Goal: Information Seeking & Learning: Check status

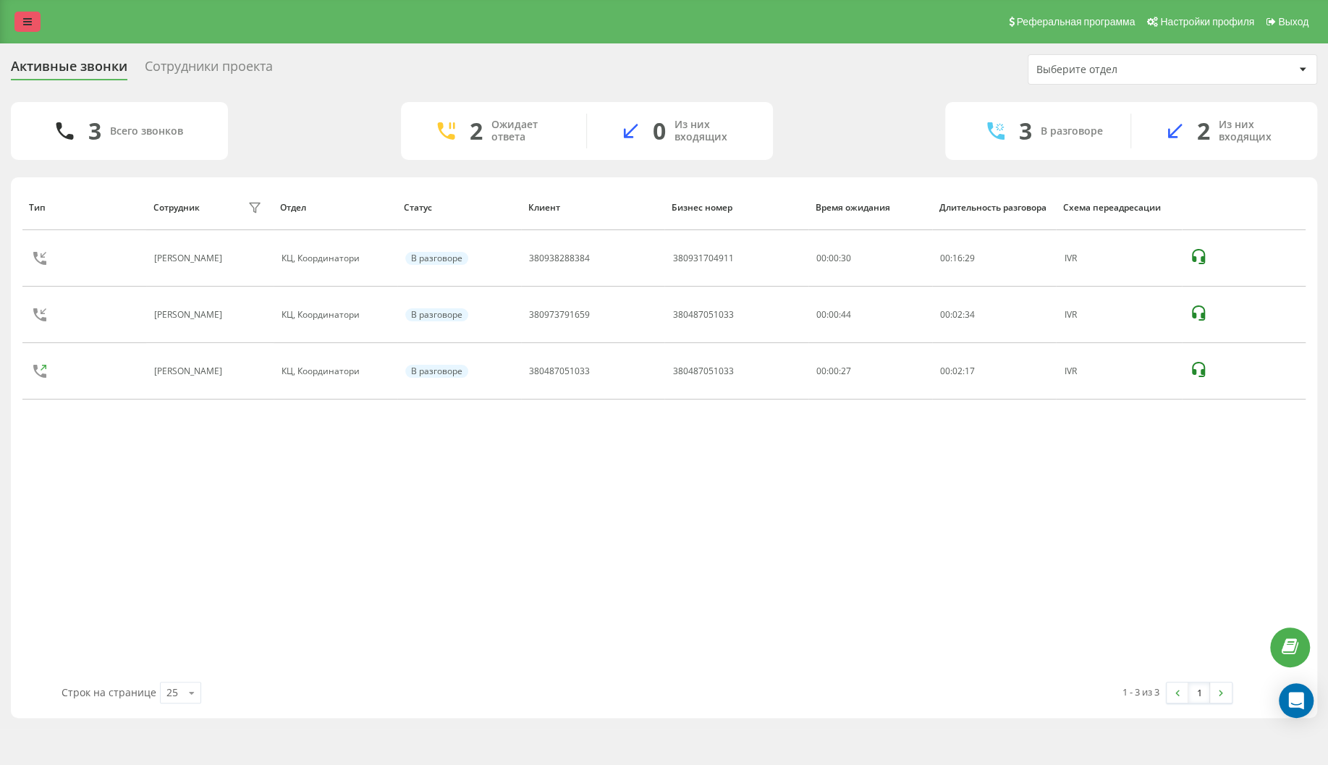
click at [32, 19] on icon at bounding box center [27, 22] width 9 height 10
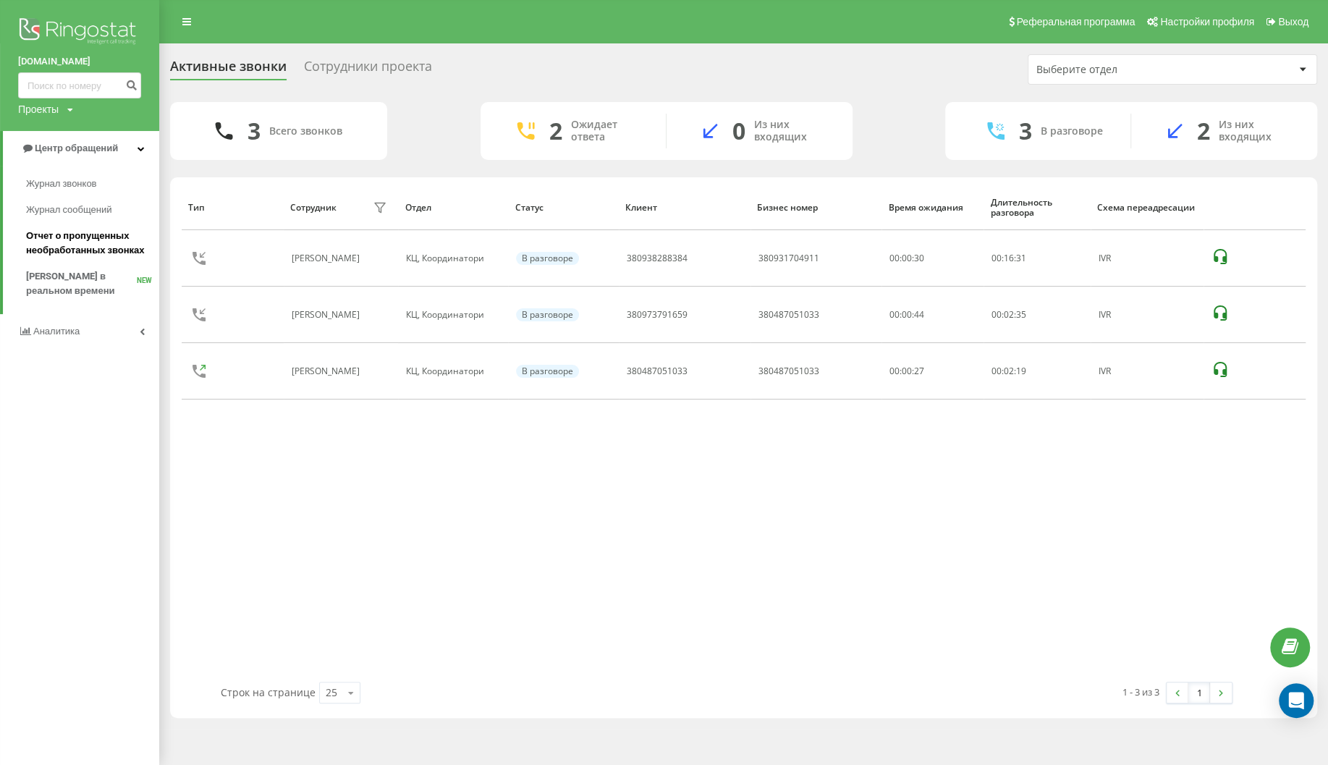
click at [61, 242] on span "Отчет о пропущенных необработанных звонках" at bounding box center [89, 243] width 126 height 29
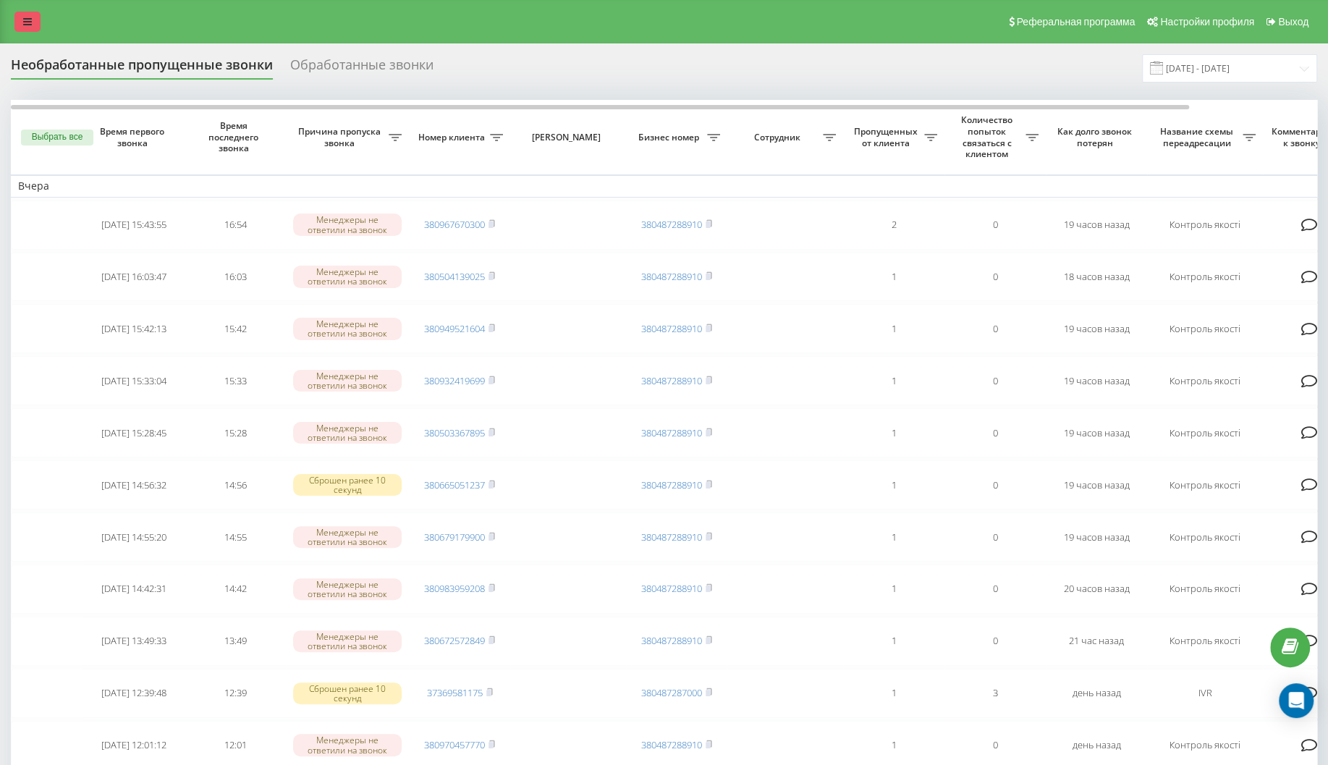
click at [25, 22] on icon at bounding box center [27, 22] width 9 height 10
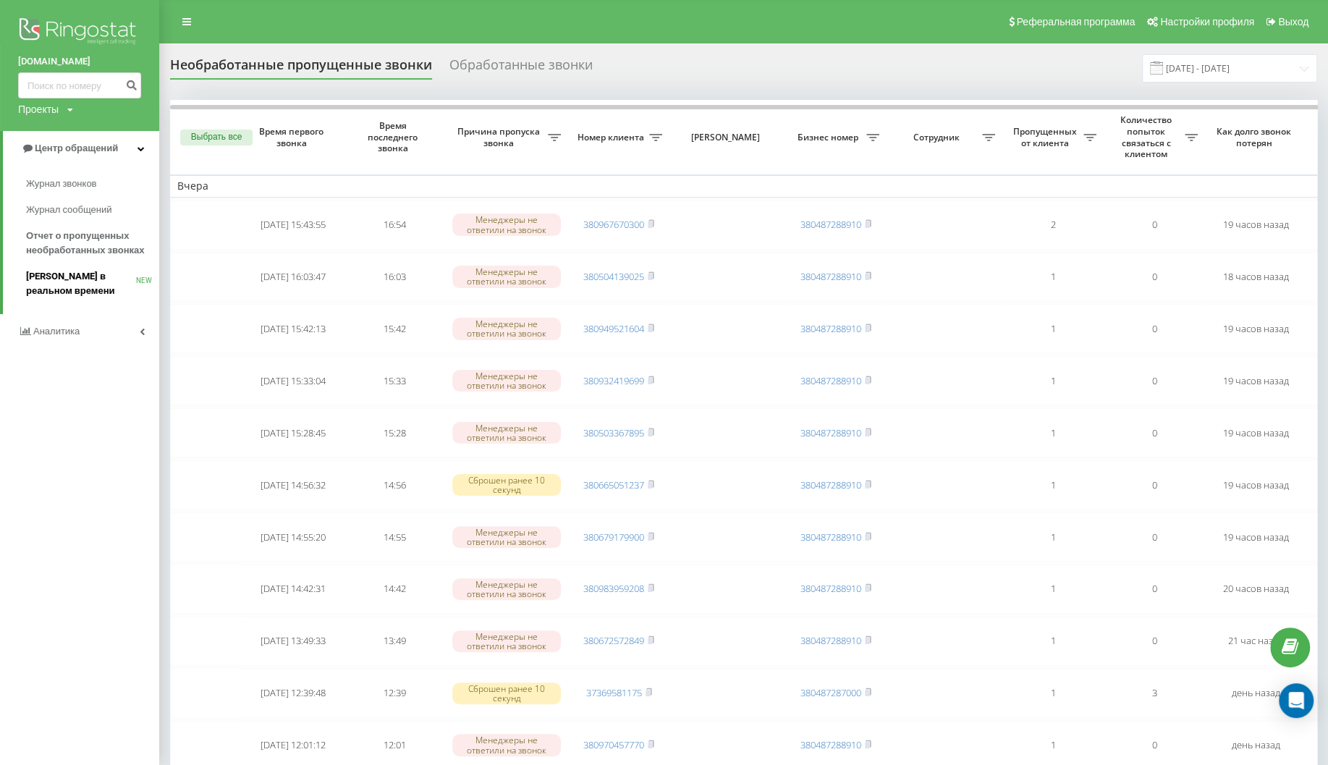
click at [67, 282] on span "[PERSON_NAME] в реальном времени" at bounding box center [81, 283] width 110 height 29
click at [62, 279] on span "[PERSON_NAME] в реальном времени" at bounding box center [81, 283] width 110 height 29
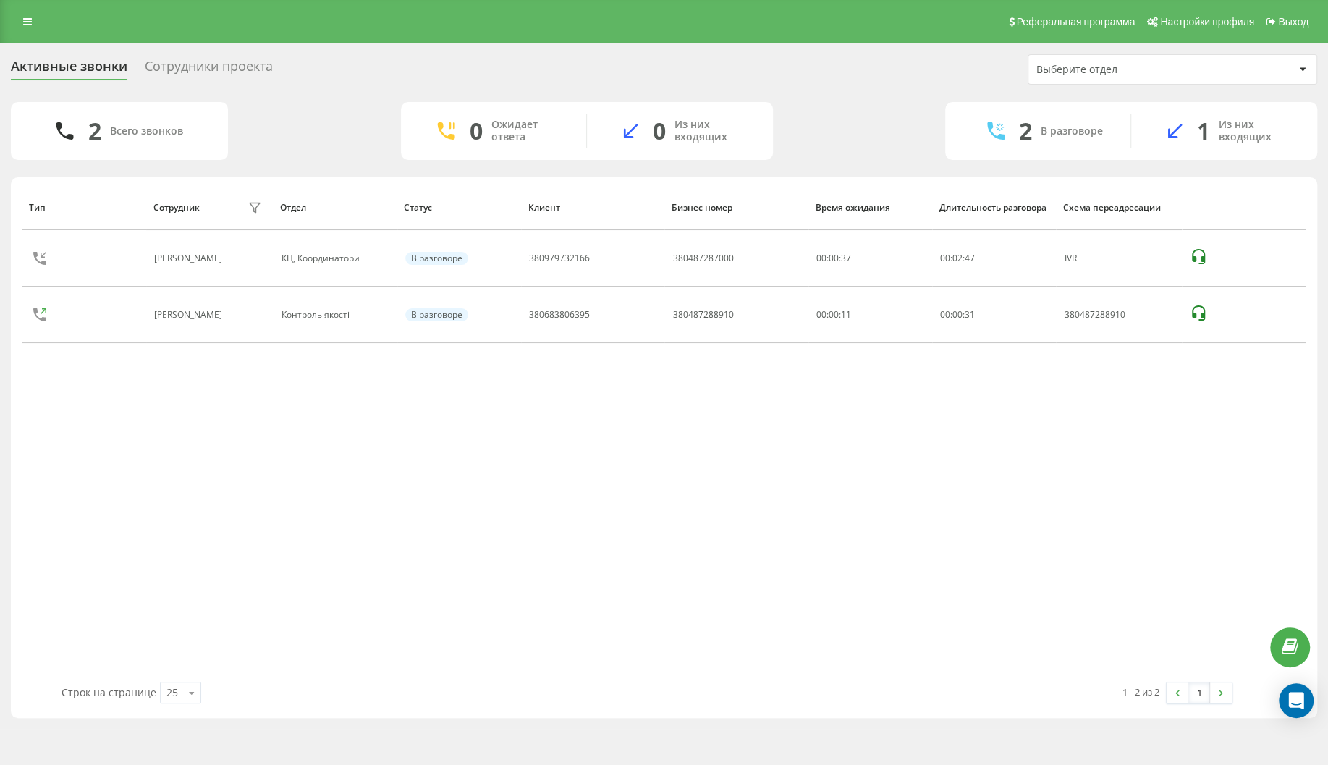
click at [100, 615] on div "Тип Сотрудник фильтра Отдел Статус Клиент Бизнес номер Время ожидания Длительно…" at bounding box center [663, 433] width 1283 height 497
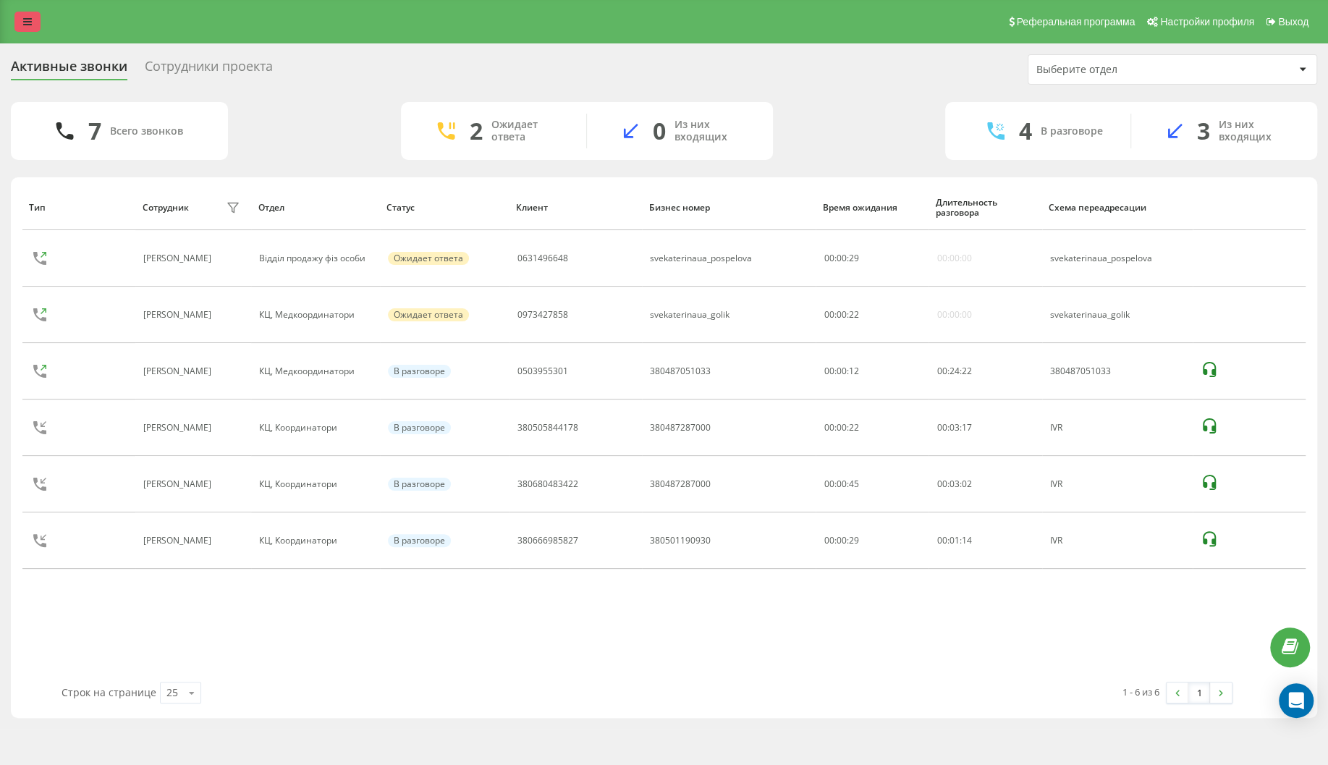
click at [28, 17] on icon at bounding box center [27, 22] width 9 height 10
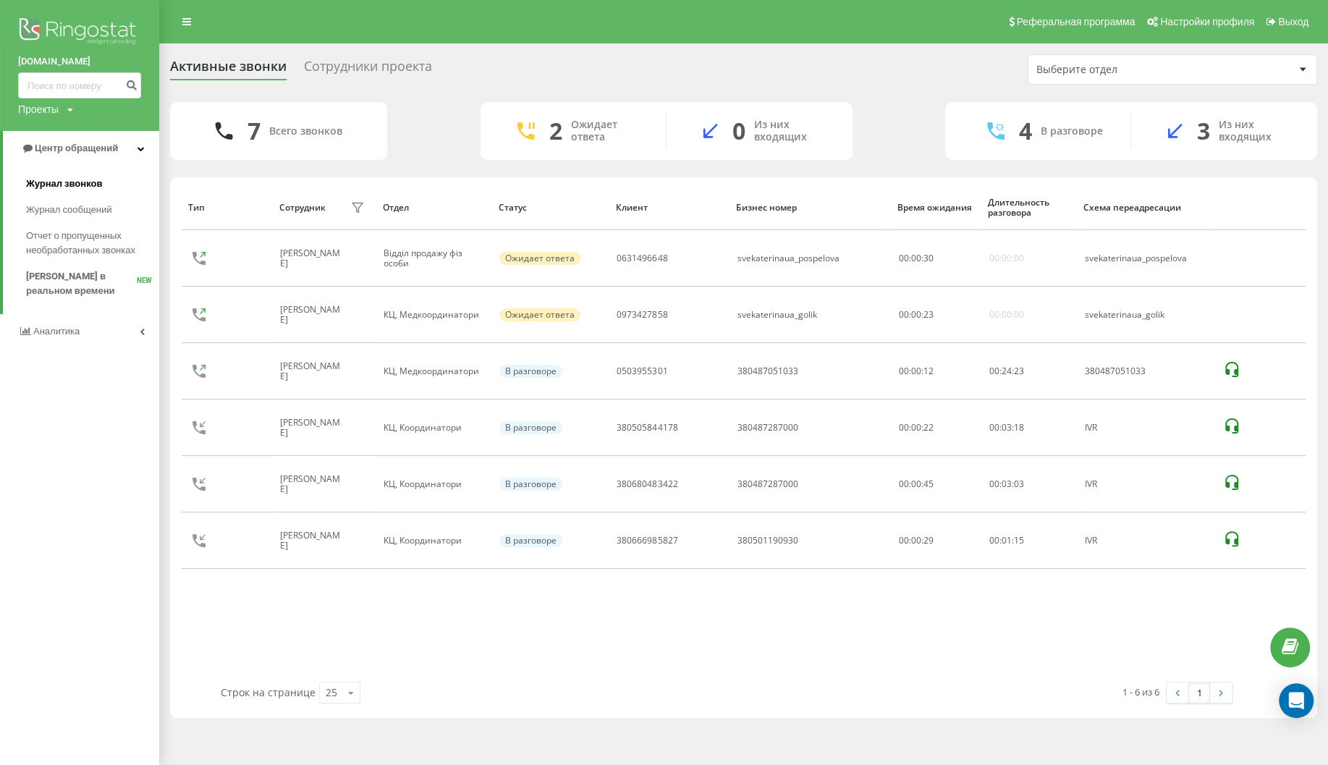
click at [70, 179] on span "Журнал звонков" at bounding box center [64, 184] width 76 height 14
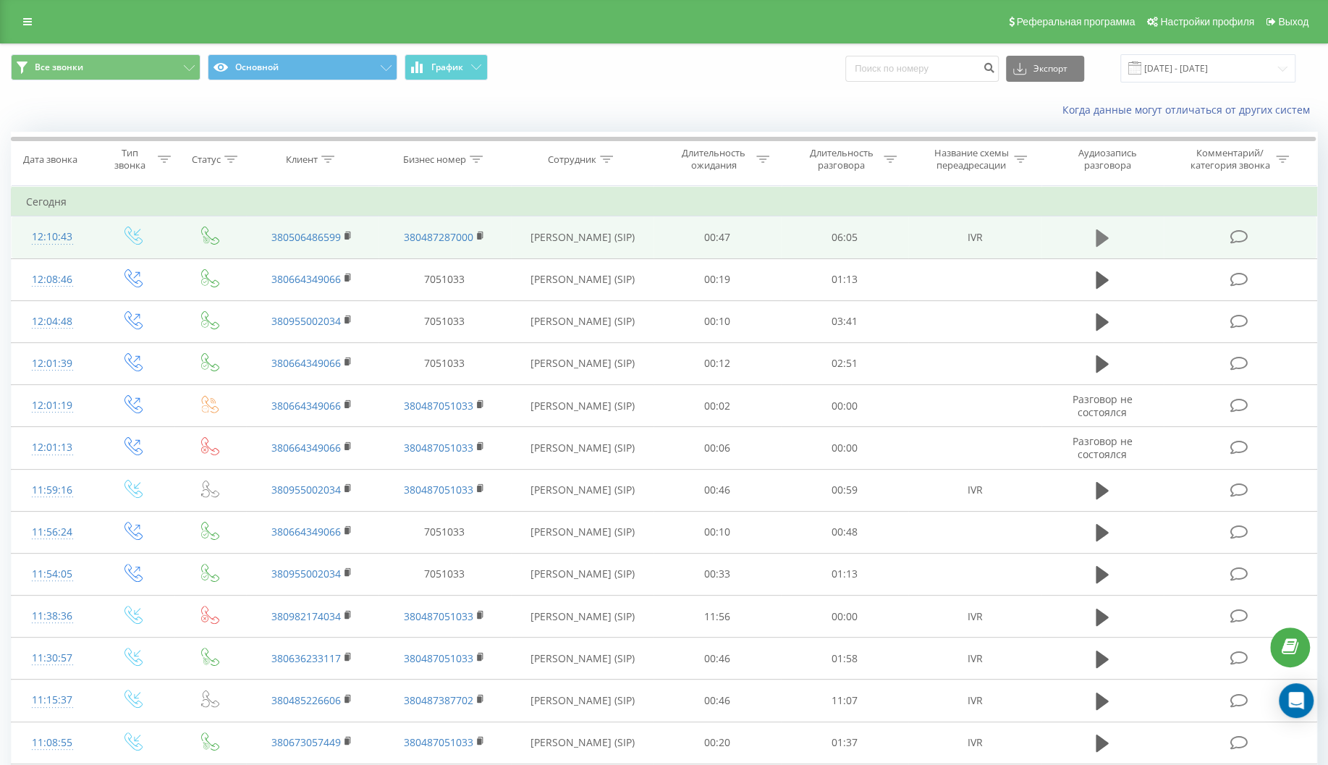
click at [1096, 234] on icon at bounding box center [1102, 237] width 13 height 17
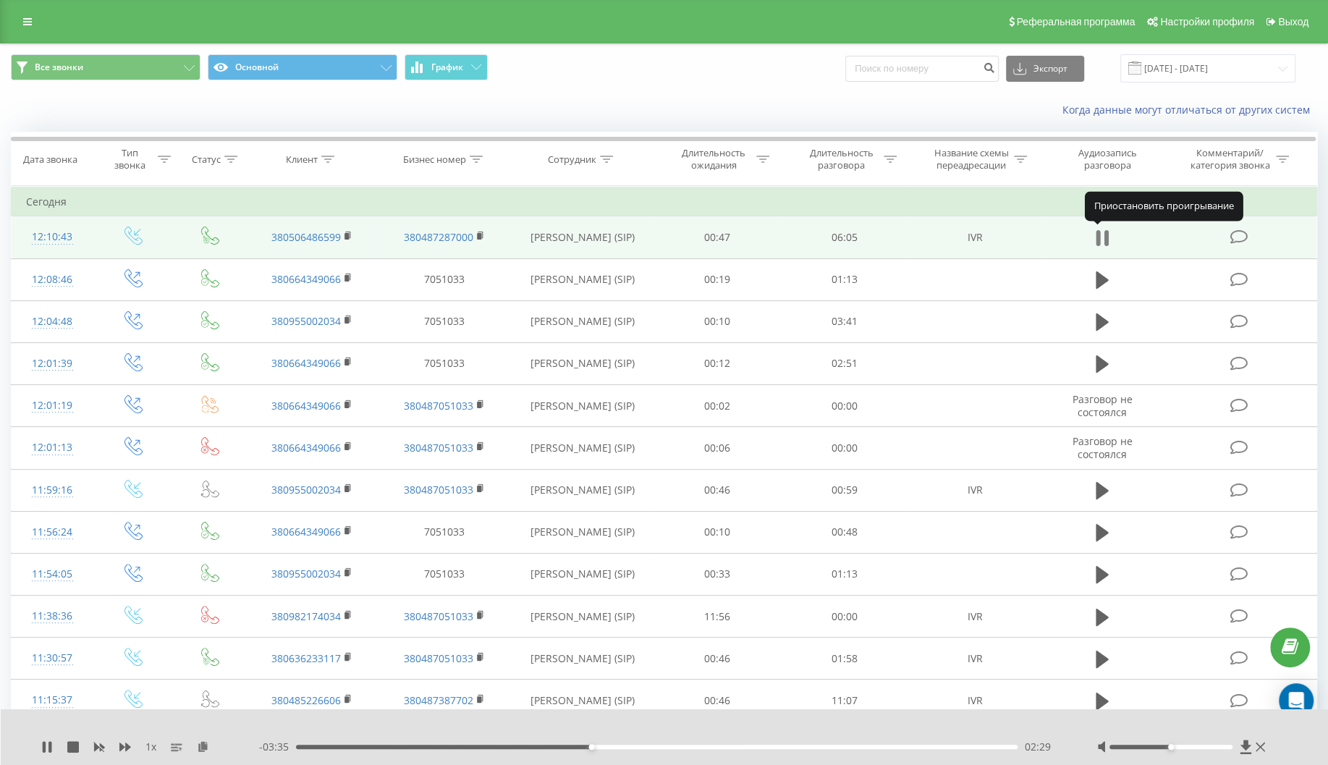
click at [1097, 237] on icon at bounding box center [1098, 238] width 4 height 16
click at [30, 22] on icon at bounding box center [27, 22] width 9 height 10
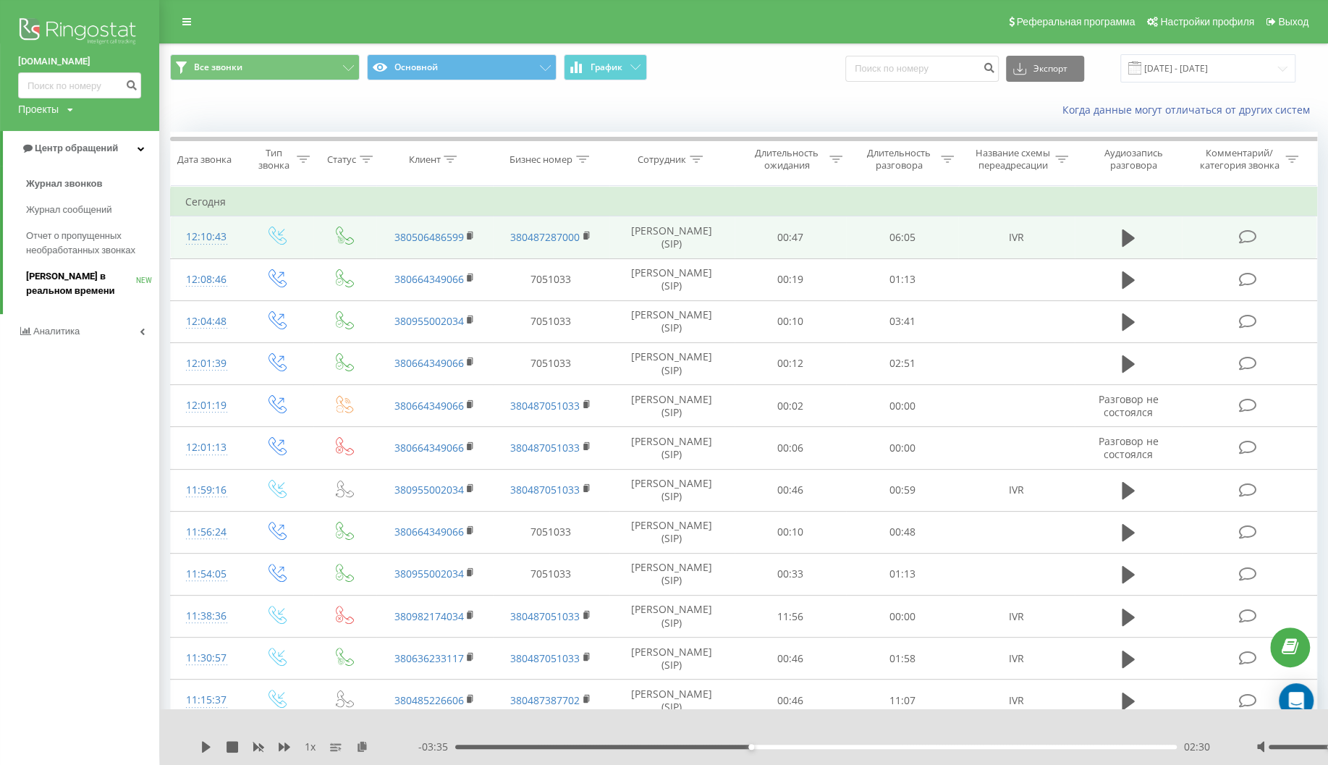
click at [77, 279] on span "[PERSON_NAME] в реальном времени" at bounding box center [81, 283] width 110 height 29
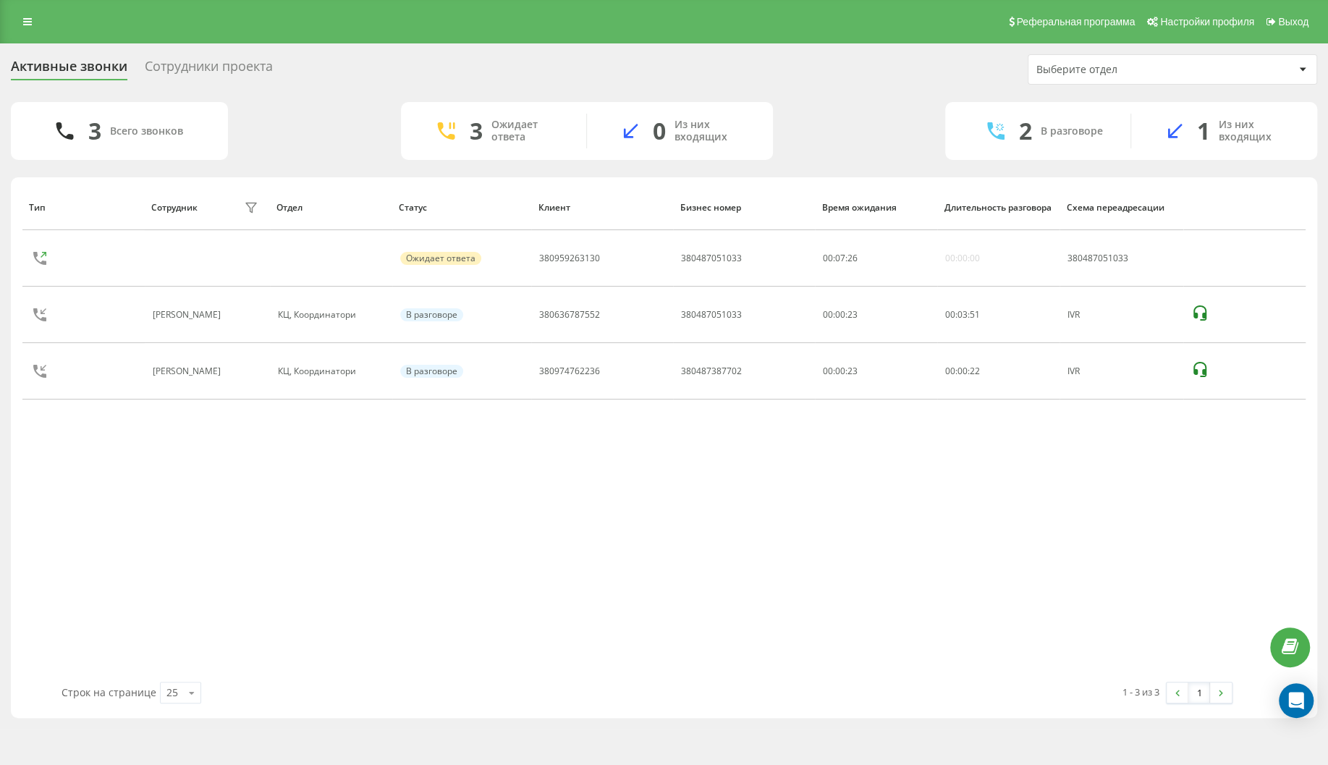
click at [200, 577] on div "Тип Сотрудник фильтра Отдел Статус Клиент Бизнес номер Время ожидания Длительно…" at bounding box center [663, 433] width 1283 height 497
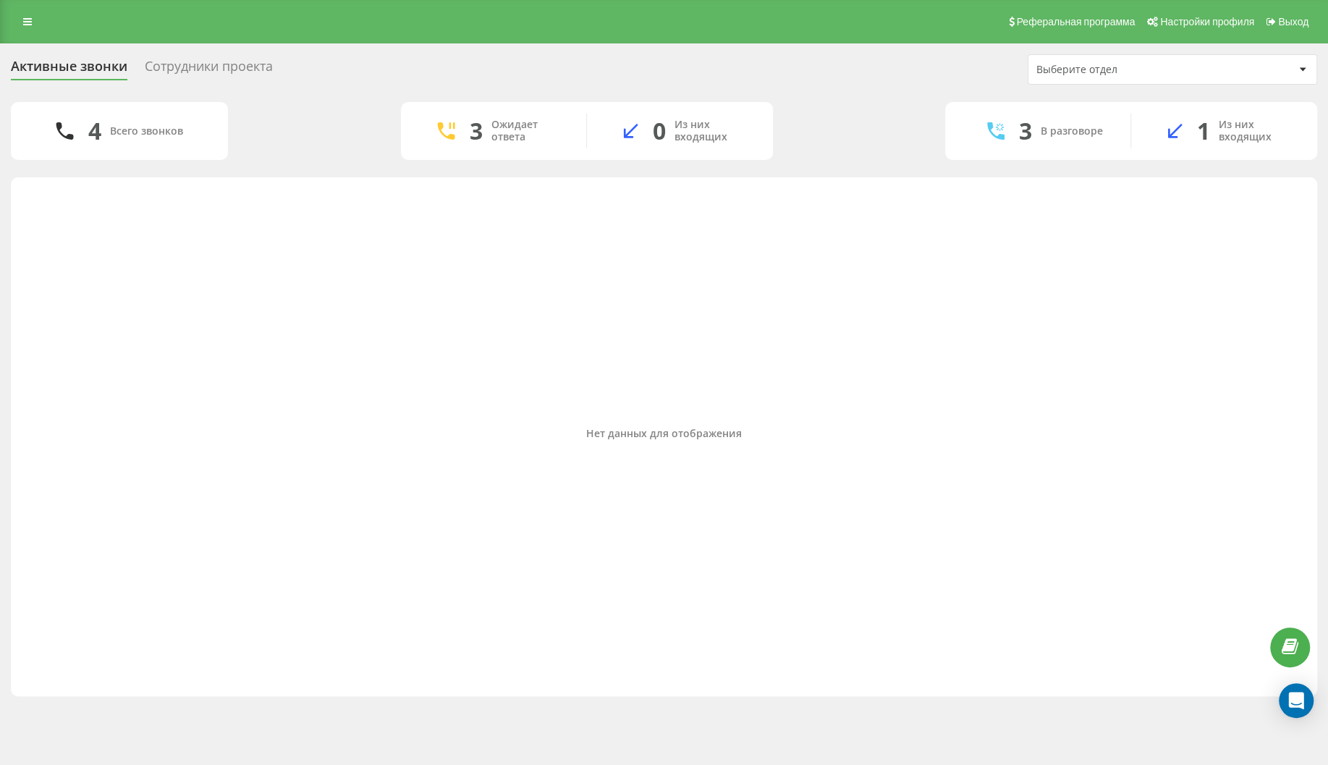
click at [1159, 335] on div "Нет данных для отображения" at bounding box center [663, 433] width 1283 height 497
